Goal: Find contact information: Find contact information

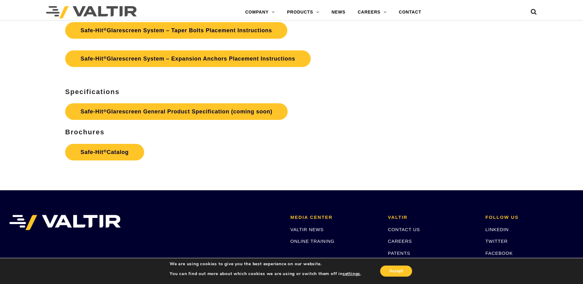
scroll to position [1384, 0]
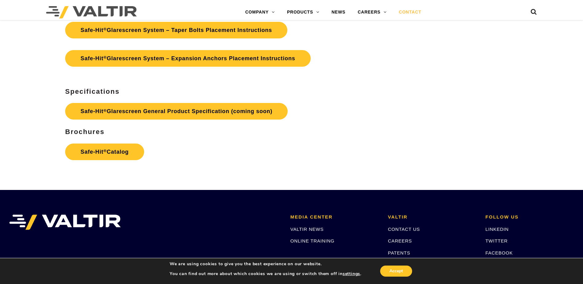
click at [402, 14] on link "CONTACT" at bounding box center [410, 12] width 35 height 12
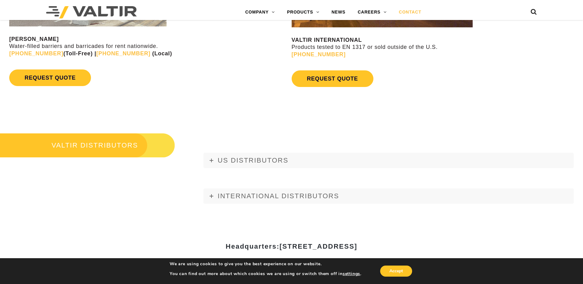
scroll to position [676, 0]
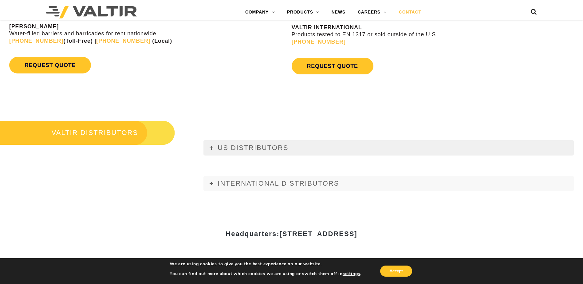
click at [229, 150] on span "US DISTRIBUTORS" at bounding box center [253, 148] width 71 height 8
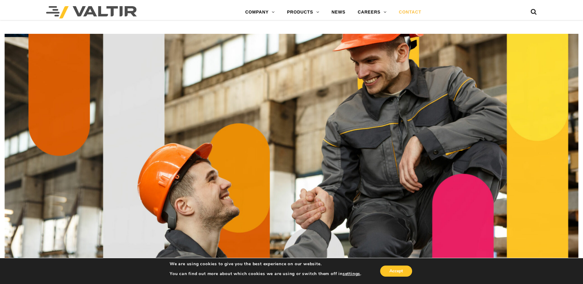
scroll to position [676, 0]
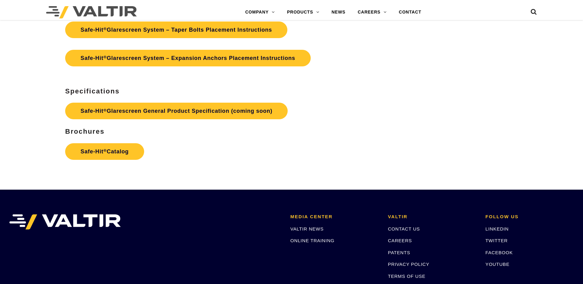
scroll to position [1384, 0]
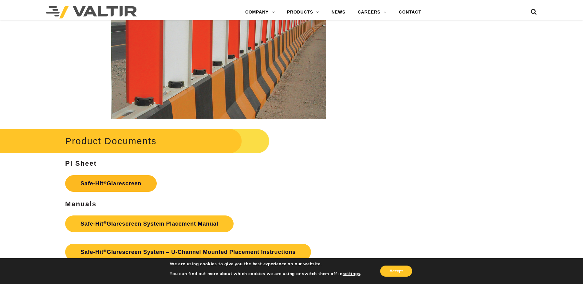
scroll to position [1168, 0]
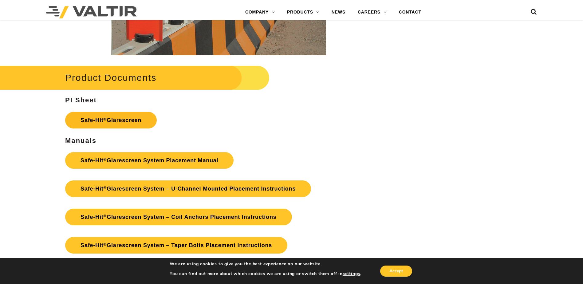
click at [142, 122] on link "Safe-Hit ® Glarescreen" at bounding box center [111, 120] width 92 height 17
